Goal: Find specific page/section: Find specific page/section

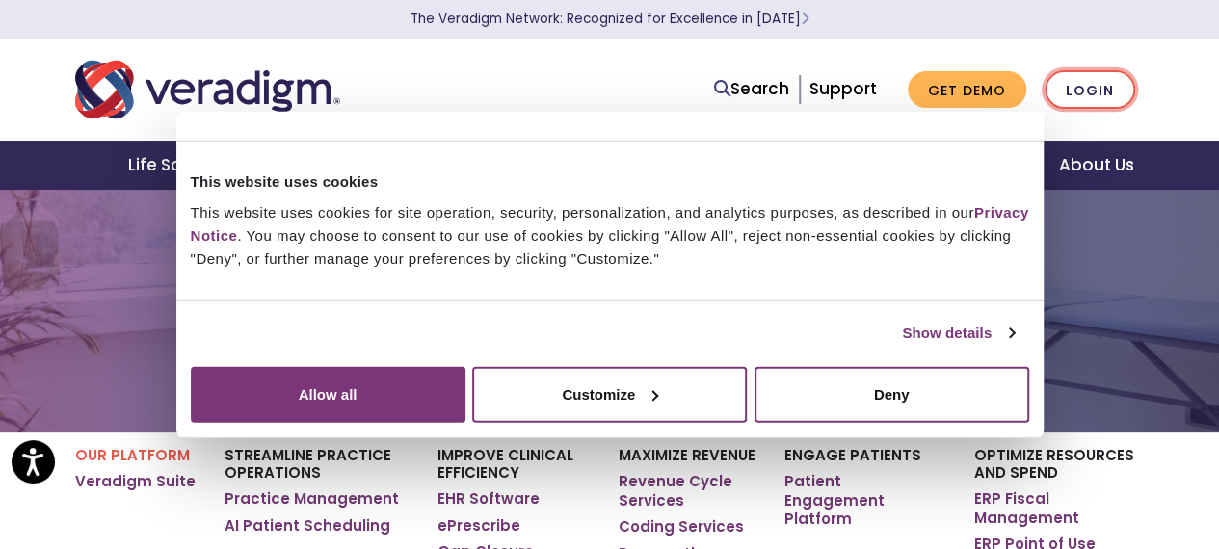
click at [1095, 89] on link "Login" at bounding box center [1090, 90] width 91 height 40
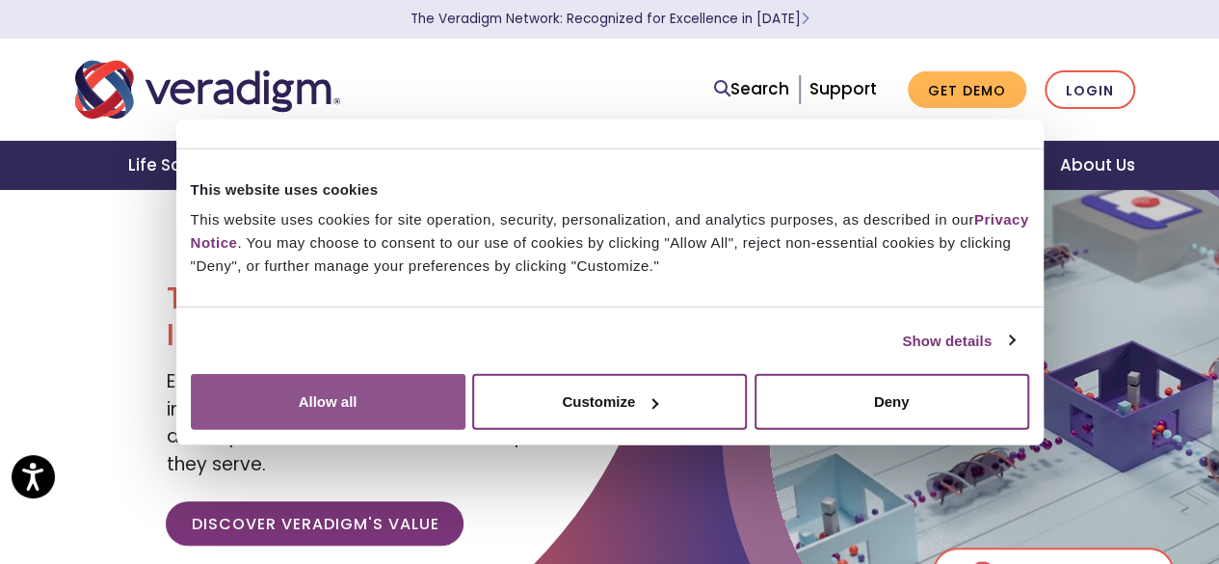
click at [466, 380] on button "Allow all" at bounding box center [328, 402] width 275 height 56
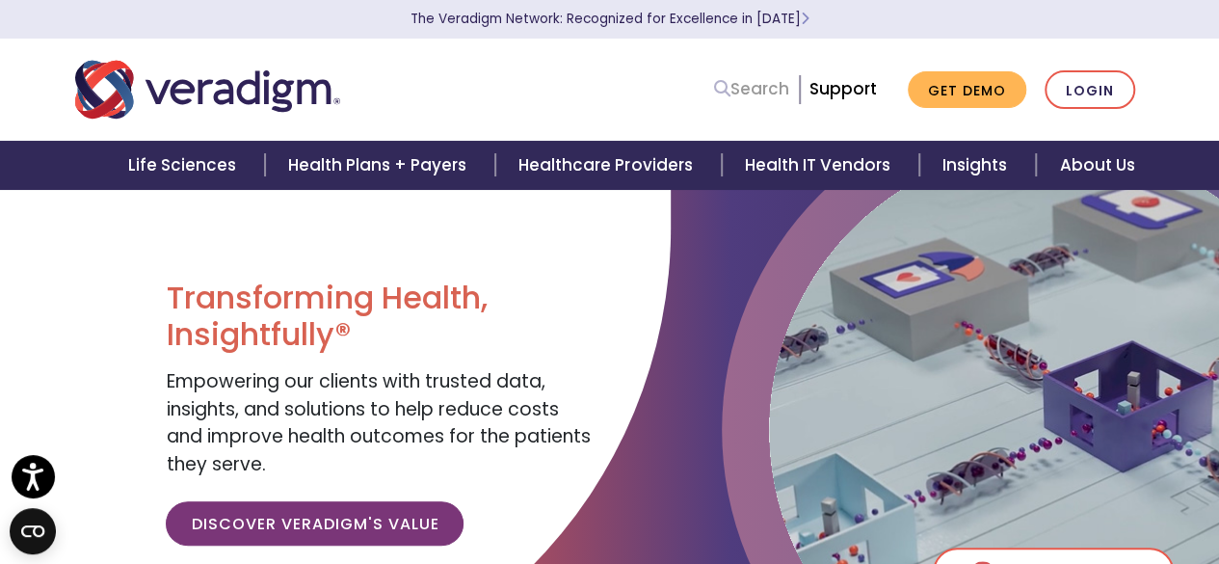
click at [757, 92] on link "Search" at bounding box center [751, 89] width 75 height 26
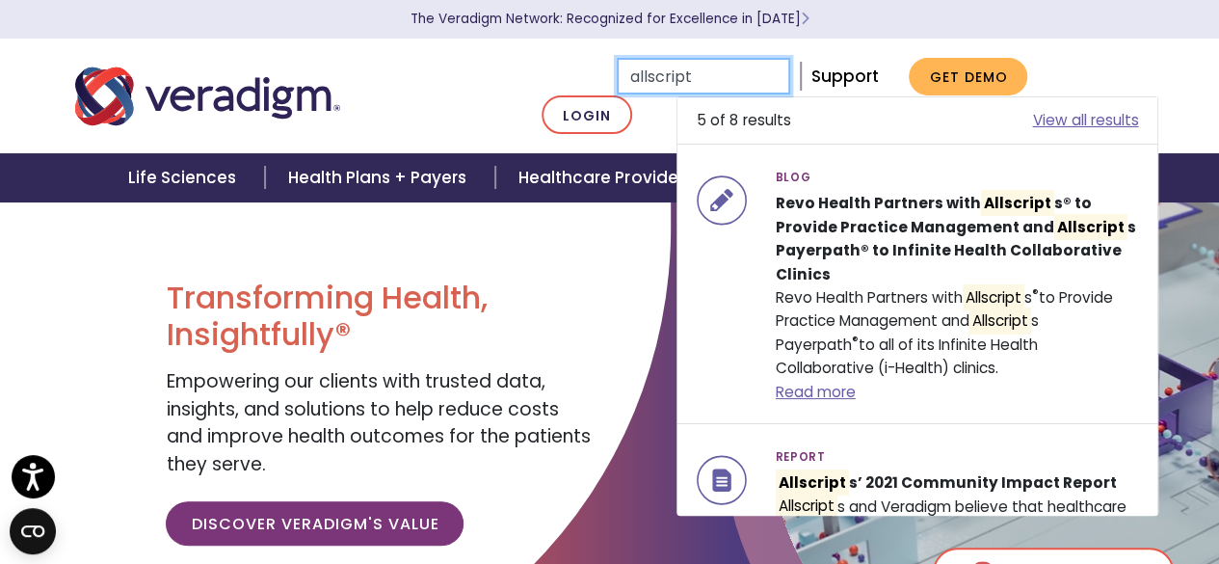
type input "allscripts"
